Goal: Task Accomplishment & Management: Manage account settings

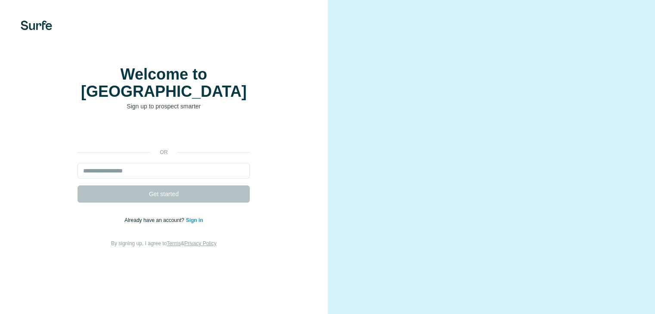
click at [196, 235] on div "or Get started Already have an account? Sign in By signing up, I agree to Terms…" at bounding box center [163, 186] width 293 height 124
click at [195, 224] on link "Sign in" at bounding box center [194, 221] width 17 height 6
click at [196, 224] on link "Sign in" at bounding box center [194, 221] width 17 height 6
